Goal: Check status: Check status

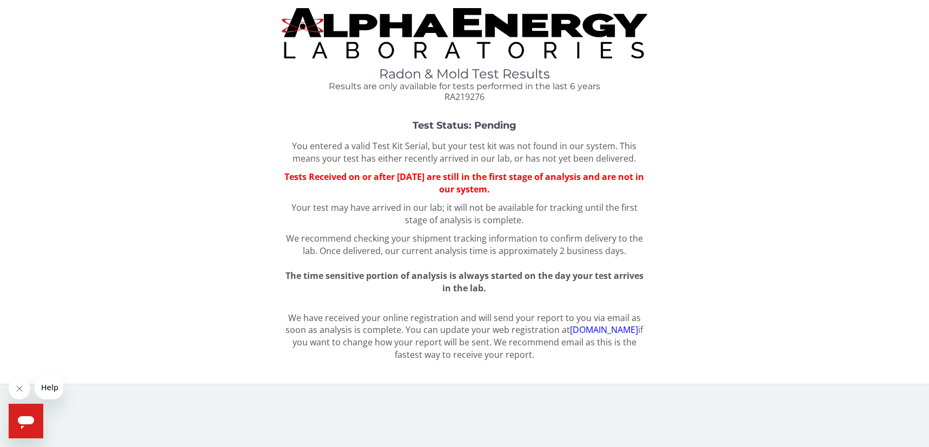
click at [20, 389] on icon "Close message from company" at bounding box center [19, 389] width 9 height 9
